Goal: Find specific page/section: Find specific page/section

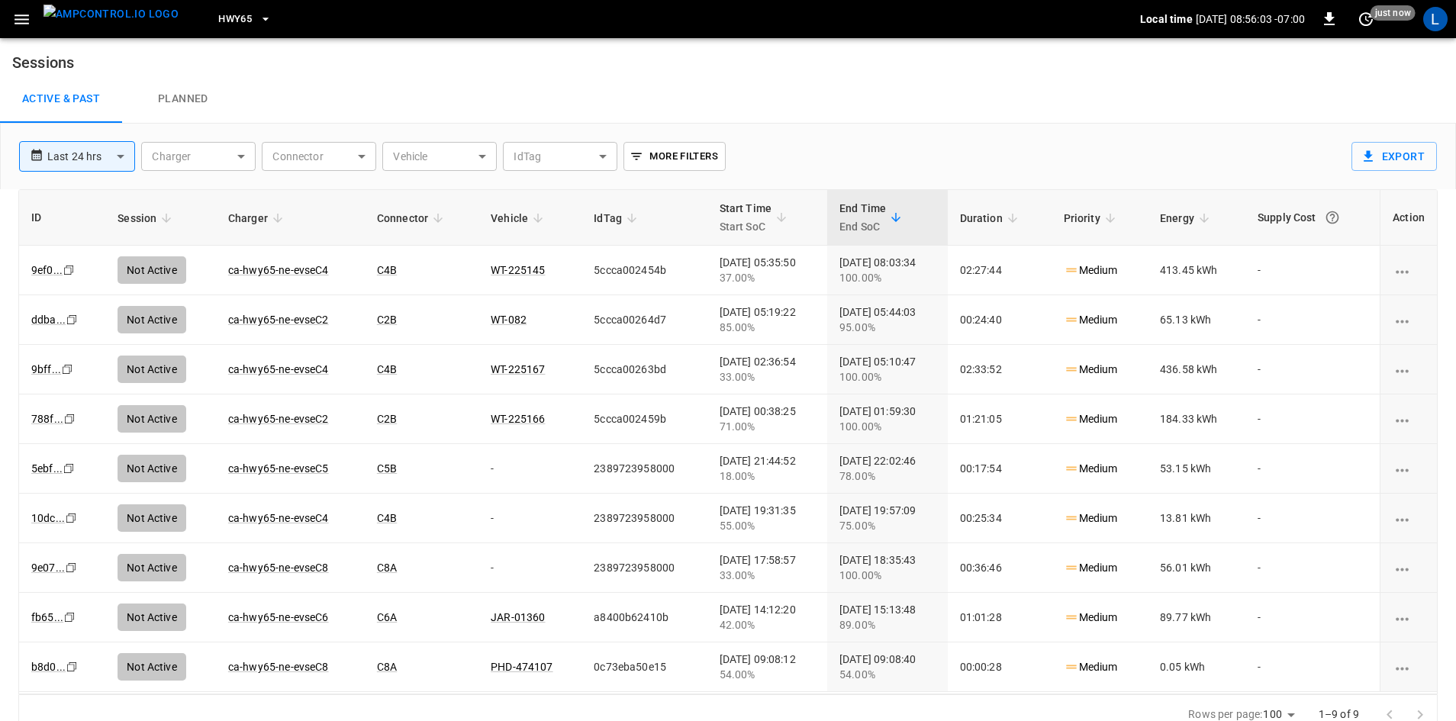
click at [218, 18] on span "HWY65" at bounding box center [235, 20] width 34 height 18
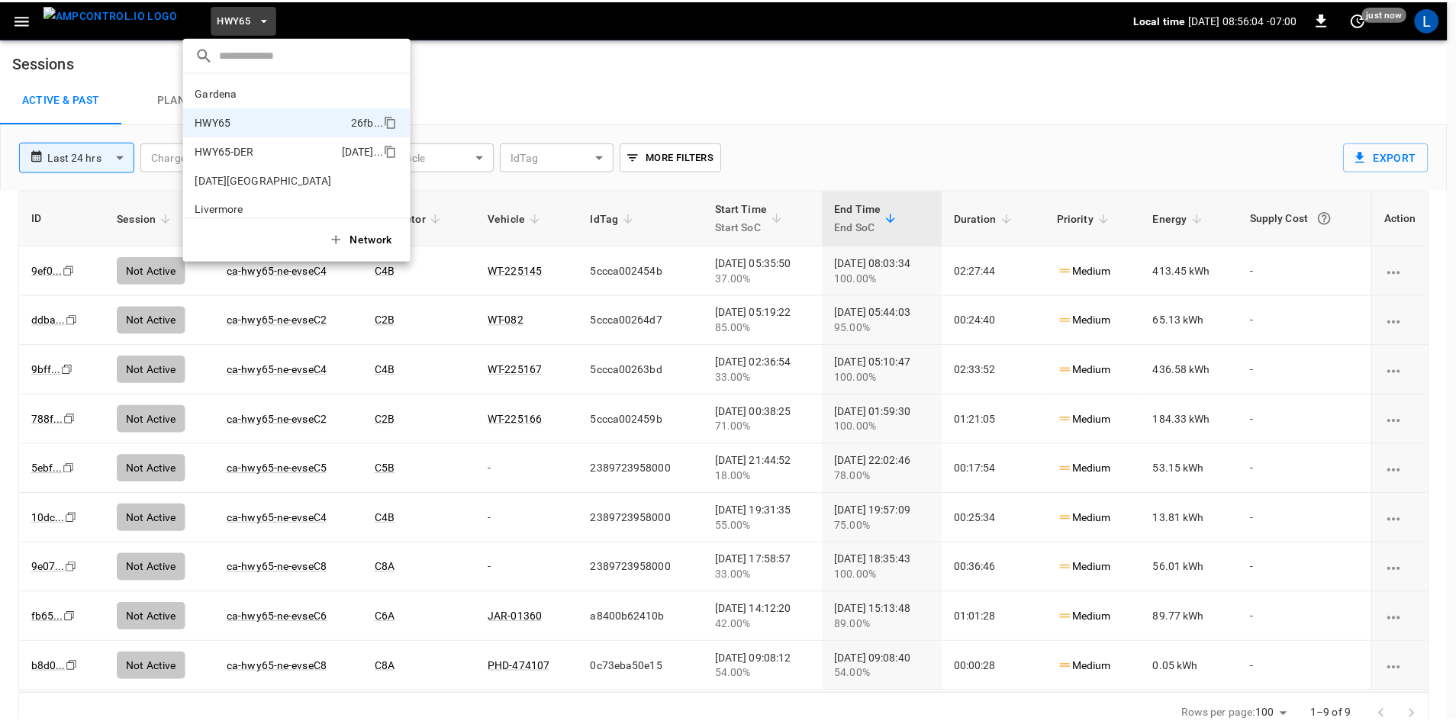
scroll to position [24, 0]
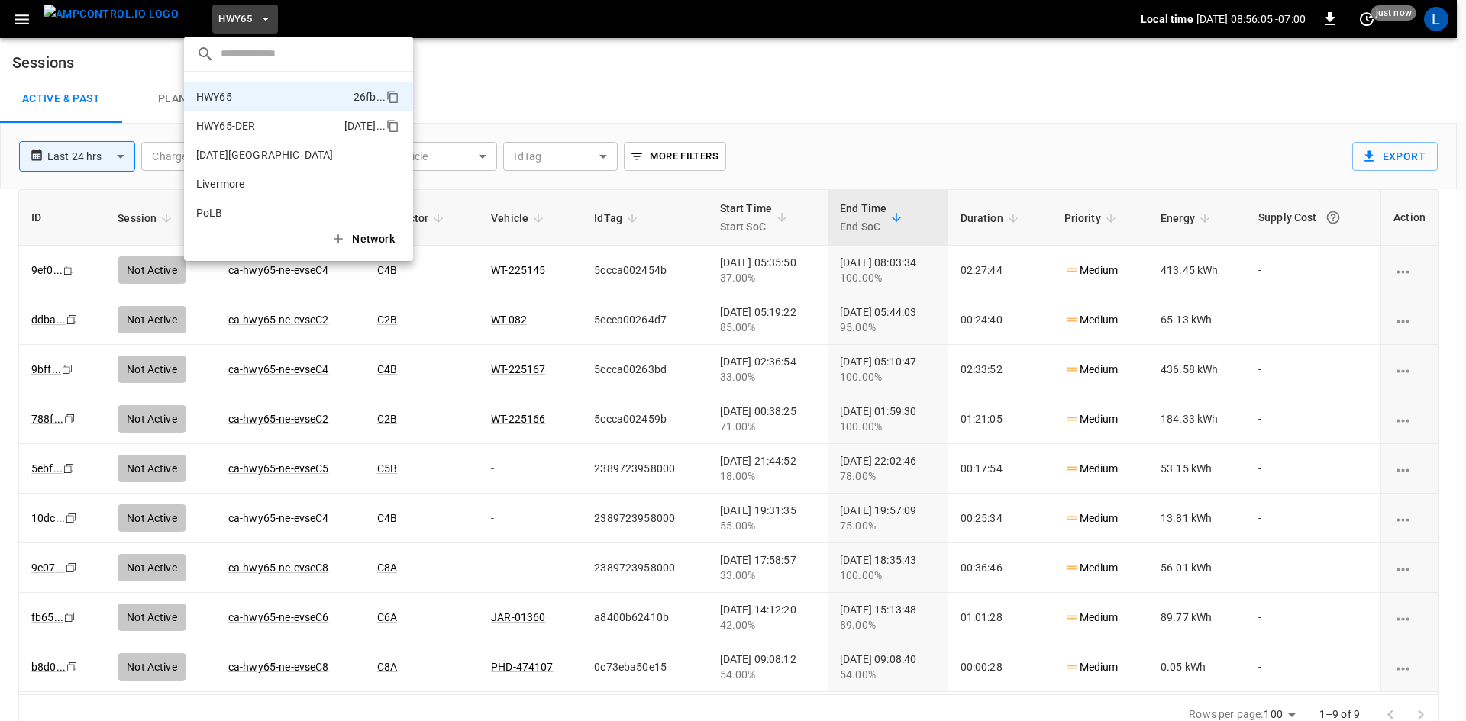
click at [243, 129] on p "HWY65-DER" at bounding box center [267, 125] width 142 height 15
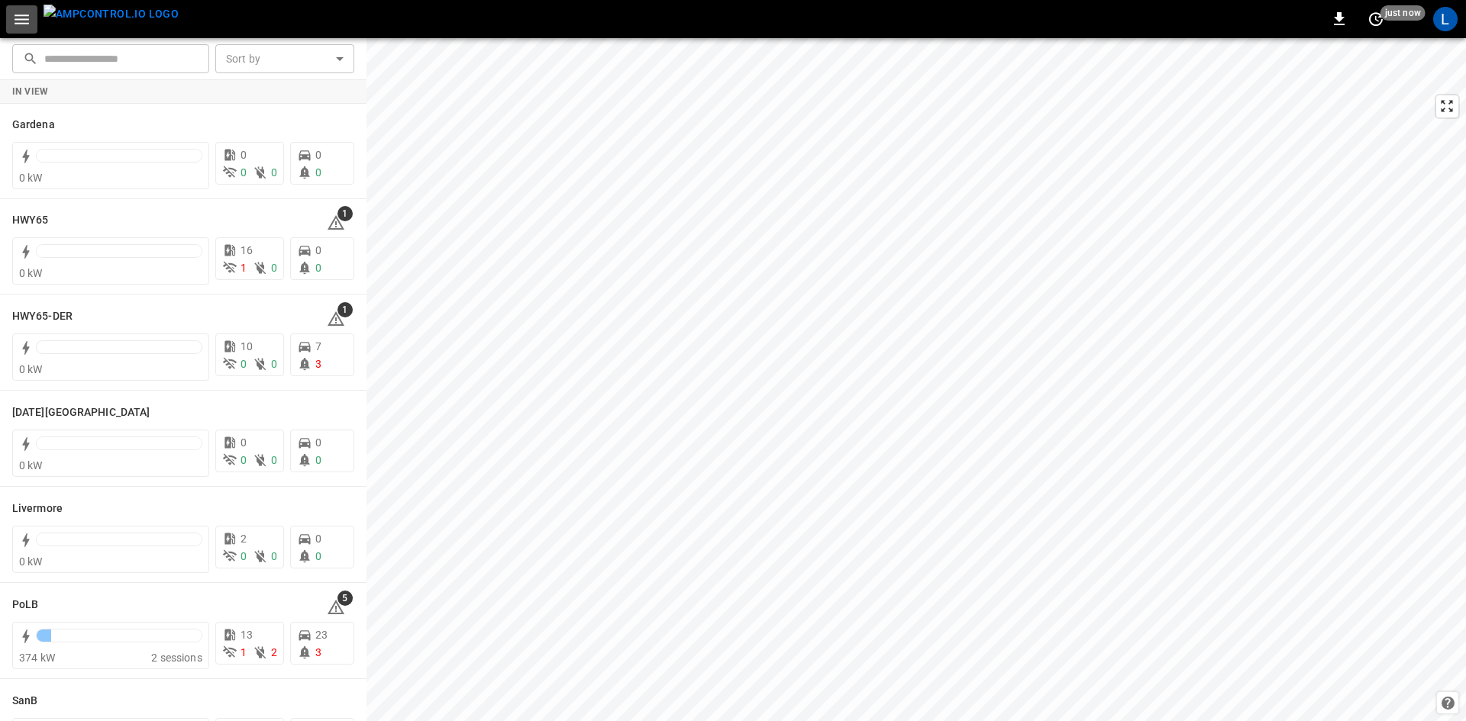
click at [21, 19] on icon "button" at bounding box center [22, 20] width 15 height 10
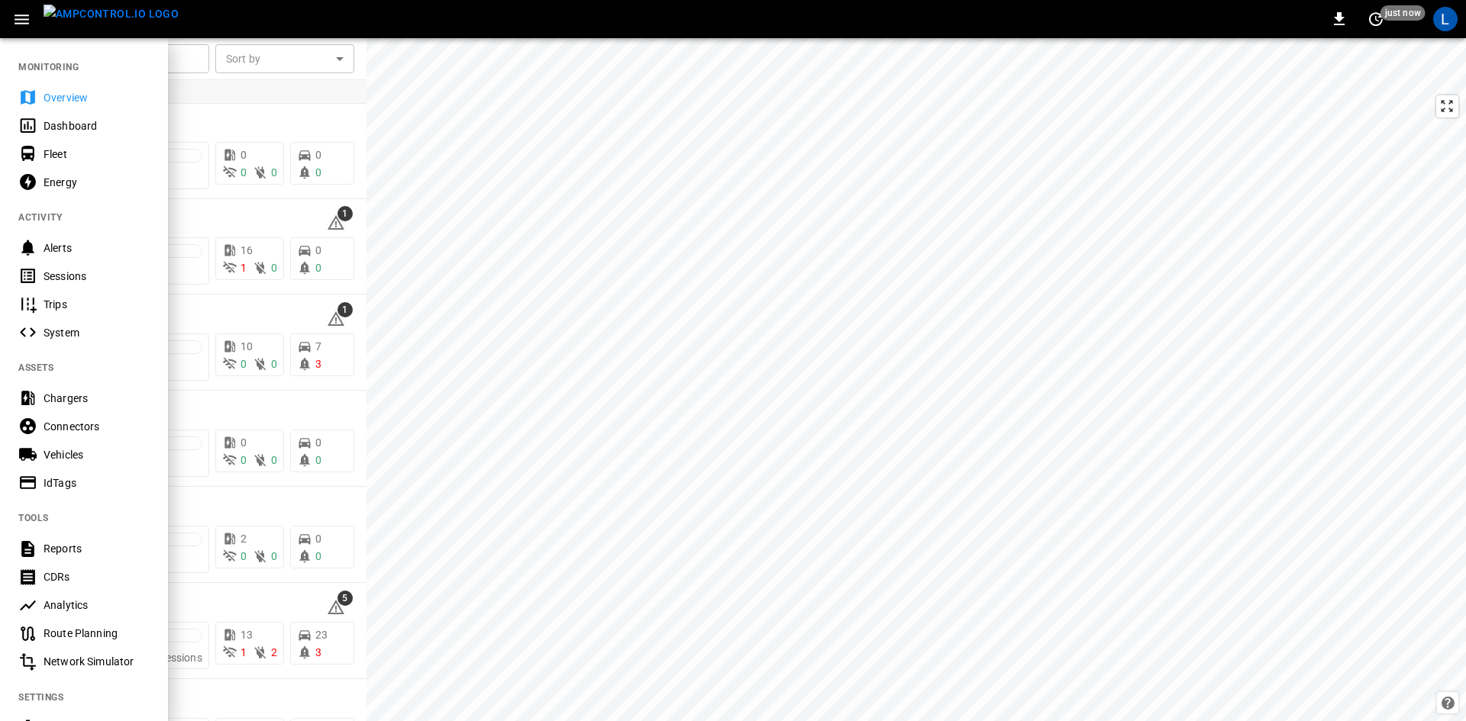
click at [70, 270] on div "Sessions" at bounding box center [97, 276] width 106 height 15
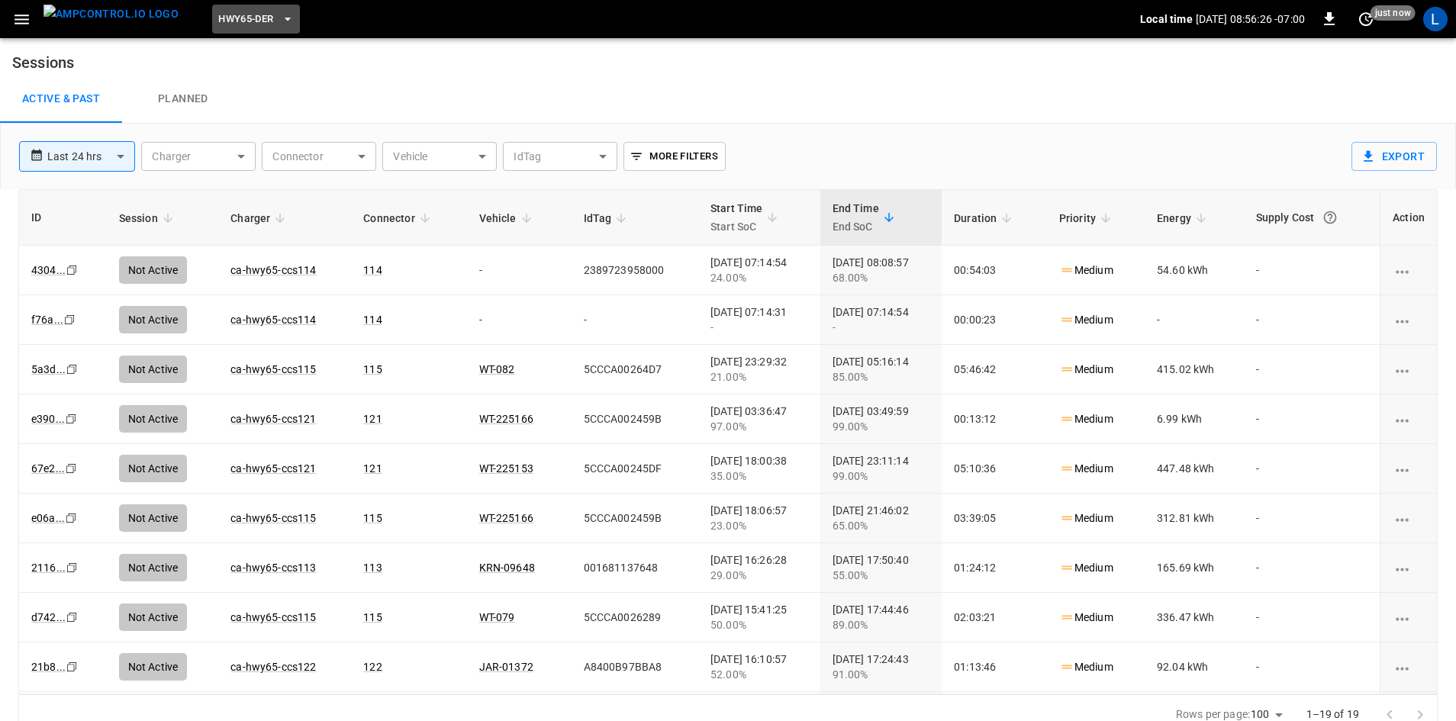
click at [245, 18] on span "HWY65-DER" at bounding box center [245, 20] width 55 height 18
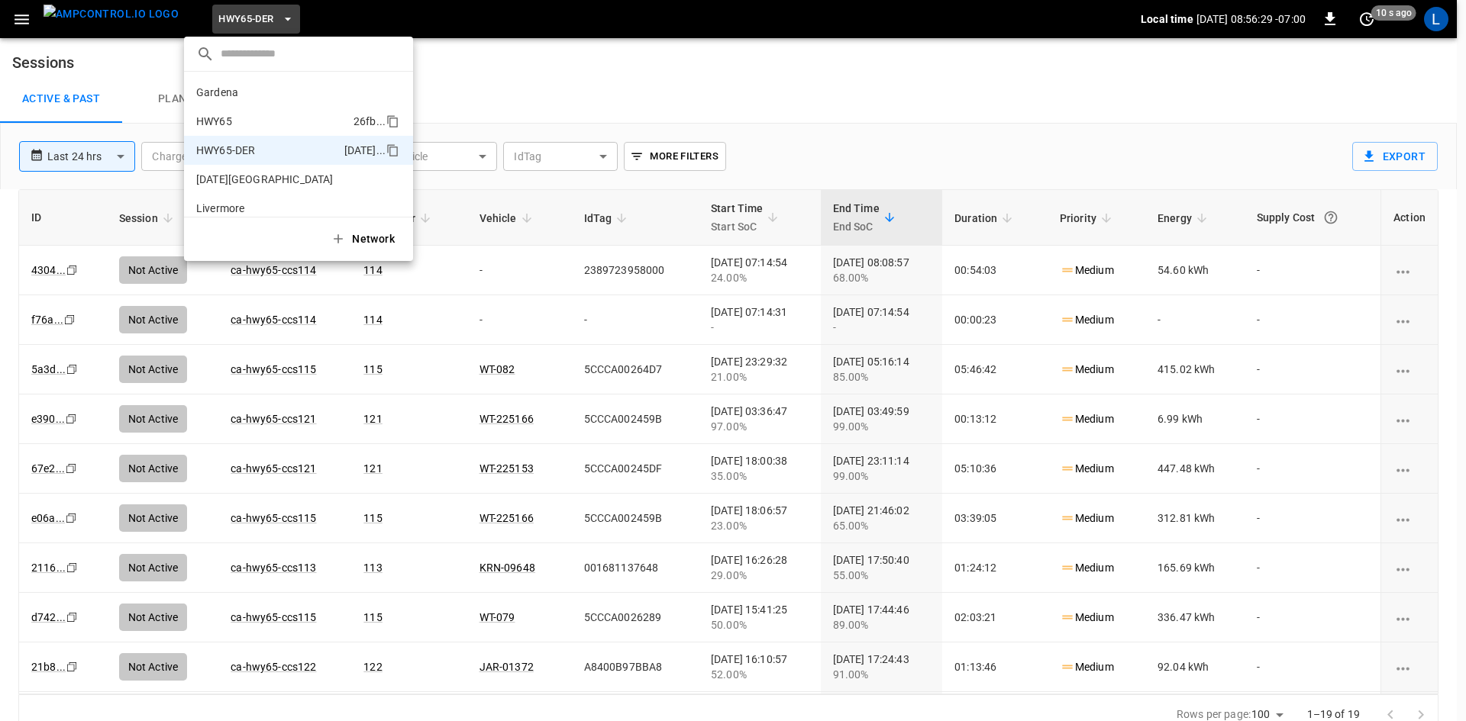
click at [262, 119] on p "HWY65" at bounding box center [271, 121] width 151 height 15
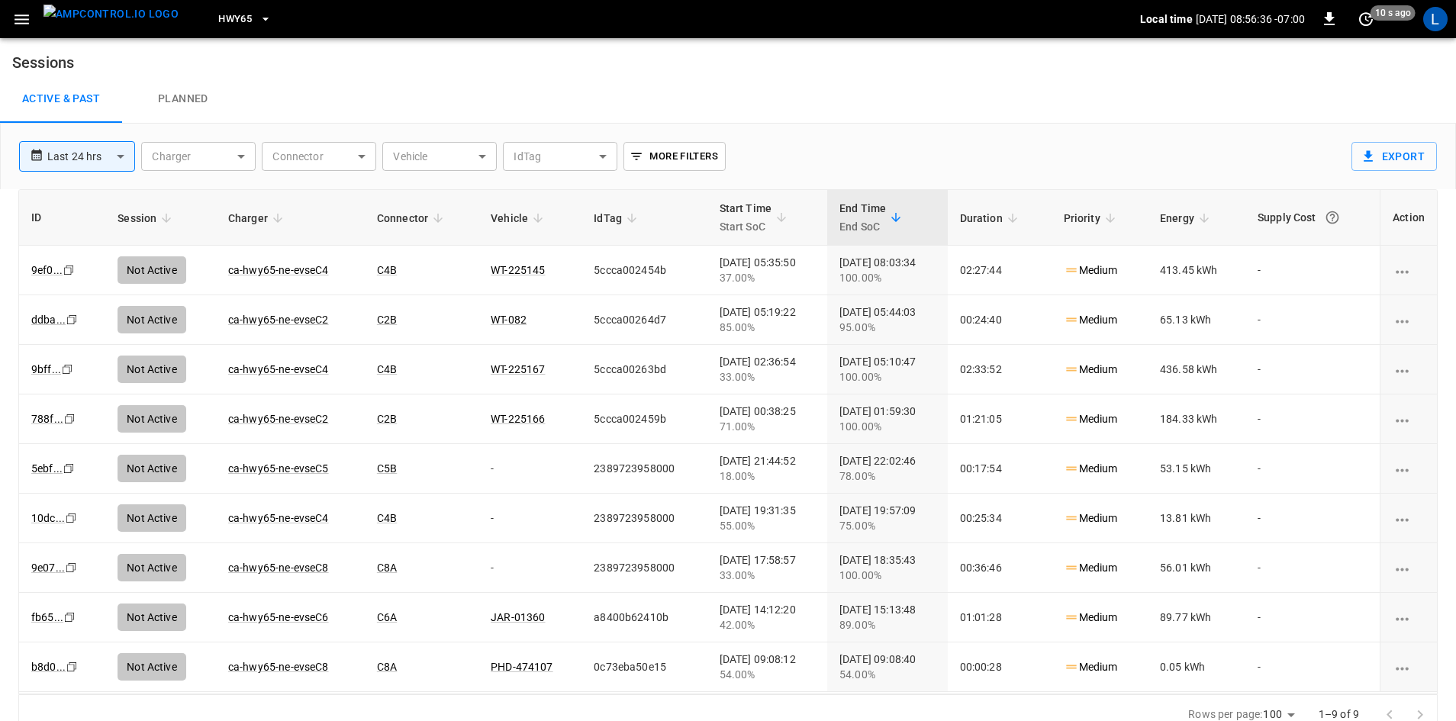
click at [218, 17] on span "HWY65" at bounding box center [235, 20] width 34 height 18
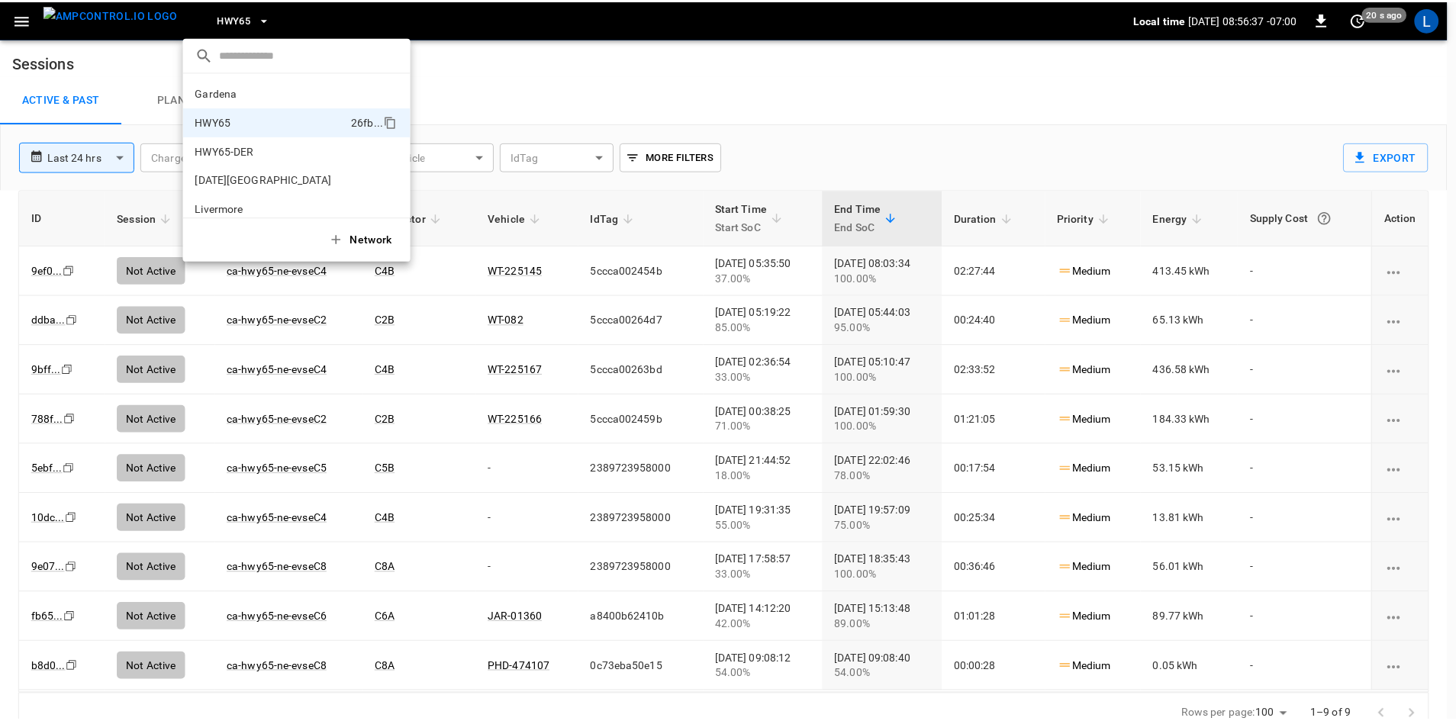
scroll to position [24, 0]
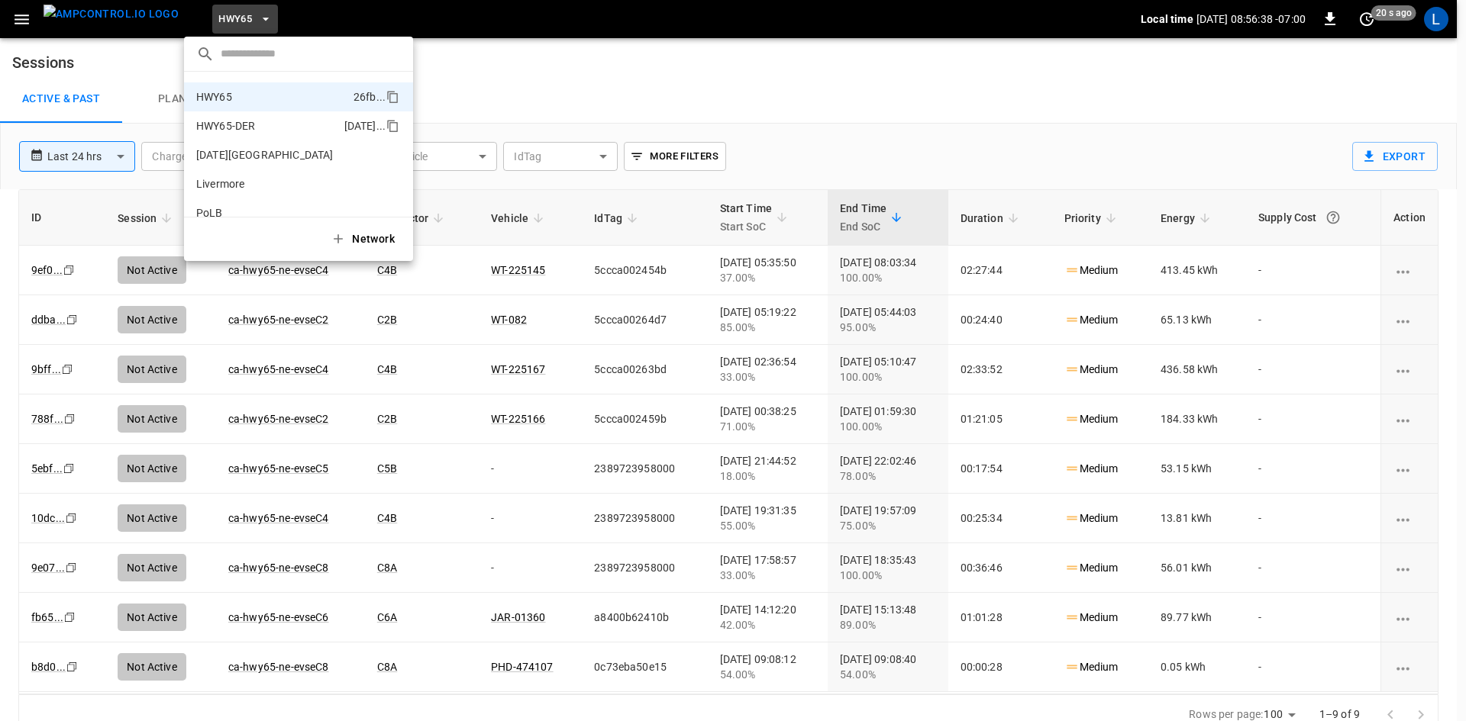
click at [252, 129] on p "HWY65-DER" at bounding box center [267, 125] width 142 height 15
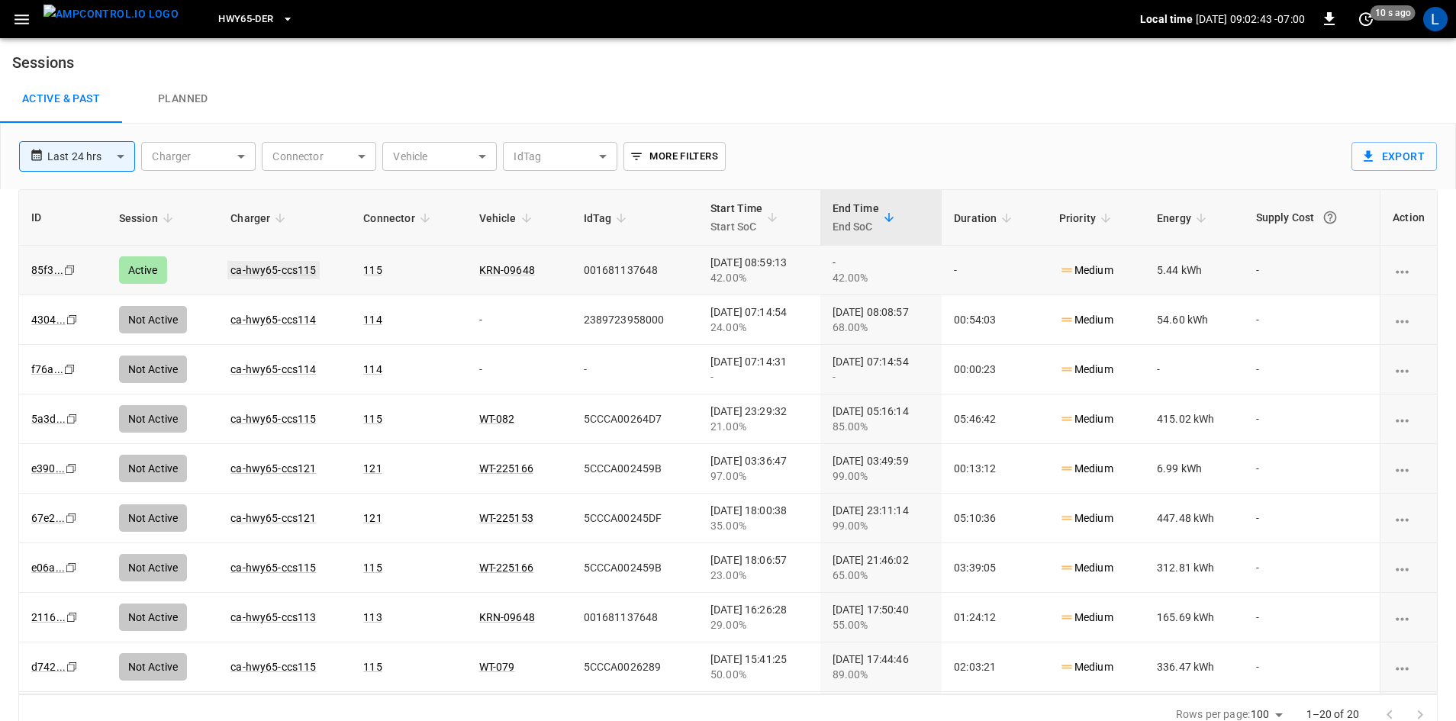
click at [282, 269] on link "ca-hwy65-ccs115" at bounding box center [273, 270] width 92 height 18
